Goal: Transaction & Acquisition: Purchase product/service

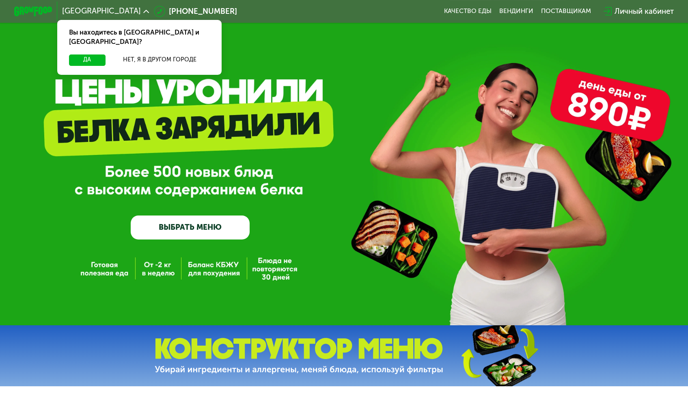
click at [228, 225] on link "ВЫБРАТЬ МЕНЮ" at bounding box center [190, 227] width 119 height 24
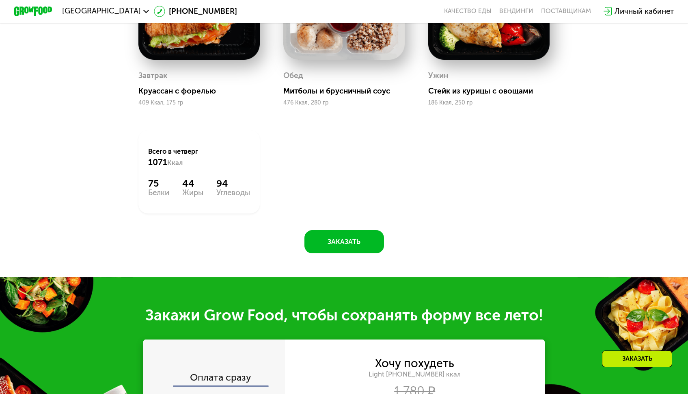
scroll to position [291, 0]
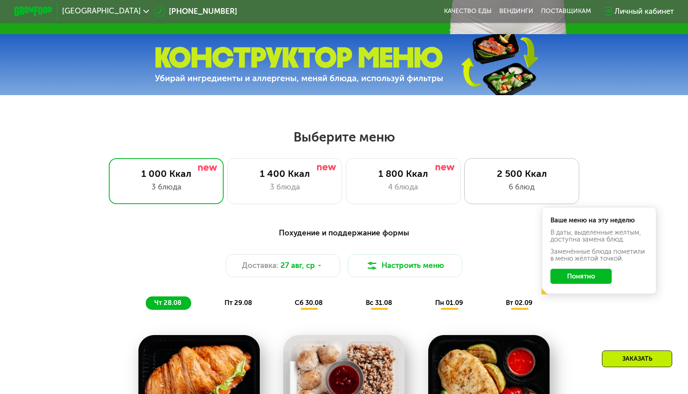
click at [475, 168] on div "2 500 Ккал" at bounding box center [522, 173] width 95 height 11
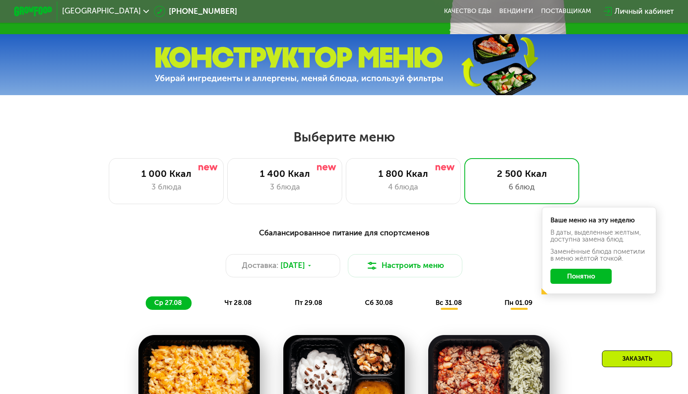
click at [554, 285] on div "Сбалансированное питание для спортсменов Доставка: [DATE] Настроить меню ср 27.…" at bounding box center [344, 268] width 577 height 94
click at [551, 267] on div "Ваше меню на эту неделю В даты, выделенные желтым, доступна замена блюд. Заменё…" at bounding box center [599, 250] width 115 height 87
click at [551, 264] on div "Ваше меню на эту неделю В даты, выделенные желтым, доступна замена блюд. Заменё…" at bounding box center [599, 250] width 115 height 87
click at [551, 268] on button "Понятно" at bounding box center [581, 275] width 61 height 15
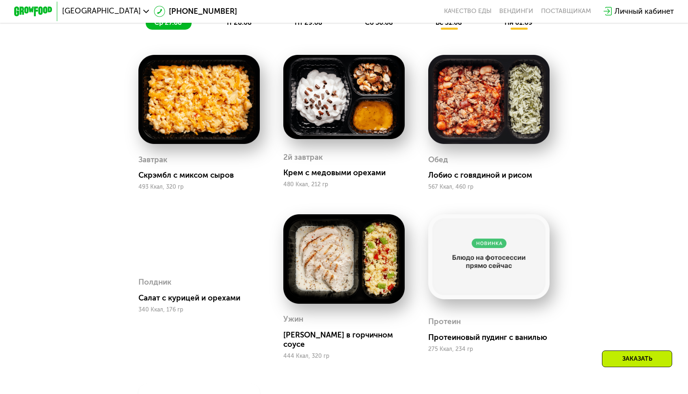
scroll to position [561, 0]
